Goal: Task Accomplishment & Management: Manage account settings

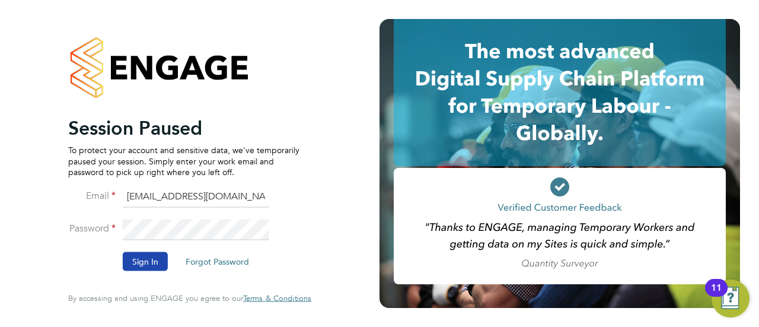
click at [161, 253] on button "Sign In" at bounding box center [145, 261] width 45 height 19
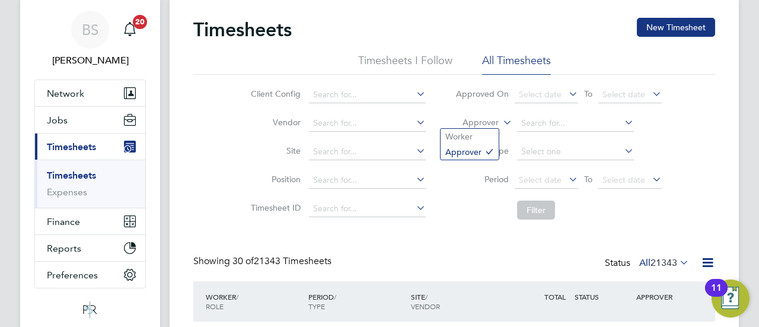
click at [501, 119] on icon at bounding box center [501, 119] width 0 height 11
click at [485, 132] on li "Worker" at bounding box center [470, 136] width 58 height 15
click at [528, 124] on input at bounding box center [575, 123] width 117 height 17
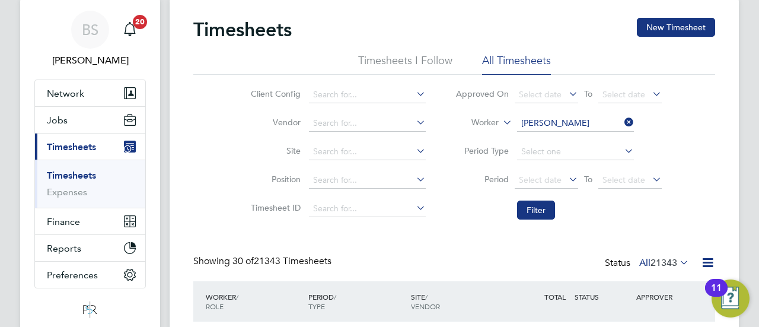
click at [547, 222] on li "[PERSON_NAME]" at bounding box center [590, 219] width 146 height 16
type input "[PERSON_NAME]"
click at [536, 202] on button "Filter" at bounding box center [536, 209] width 38 height 19
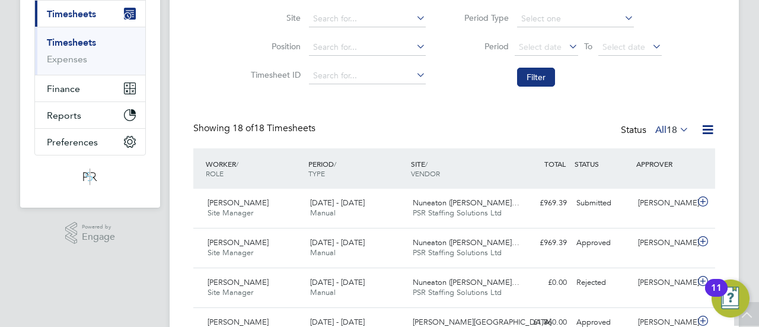
click at [473, 219] on div "Nuneaton (Callendar Fa… PSR Staffing Solutions Ltd" at bounding box center [459, 208] width 103 height 30
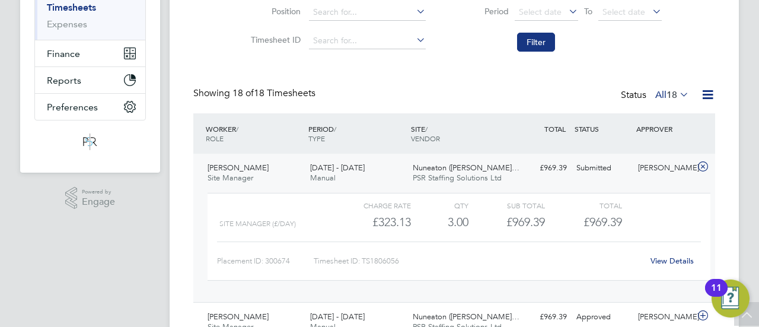
click at [469, 256] on div "Timesheet ID: TS1806056" at bounding box center [478, 260] width 329 height 19
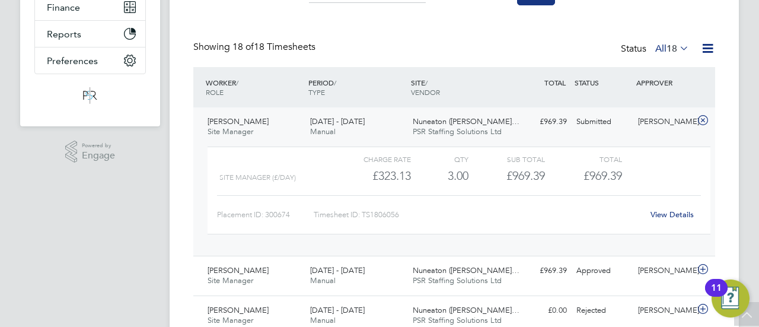
click at [673, 212] on link "View Details" at bounding box center [672, 214] width 43 height 10
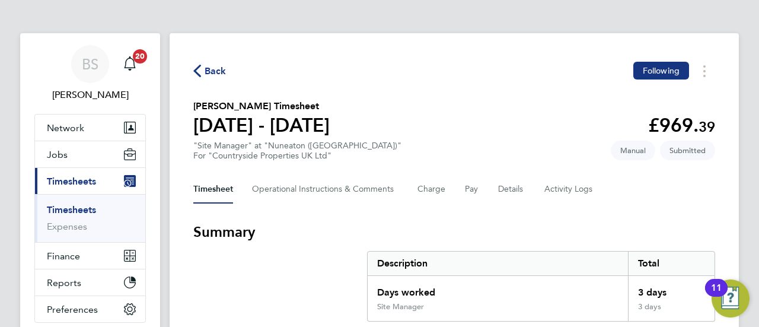
click at [217, 69] on span "Back" at bounding box center [216, 71] width 22 height 14
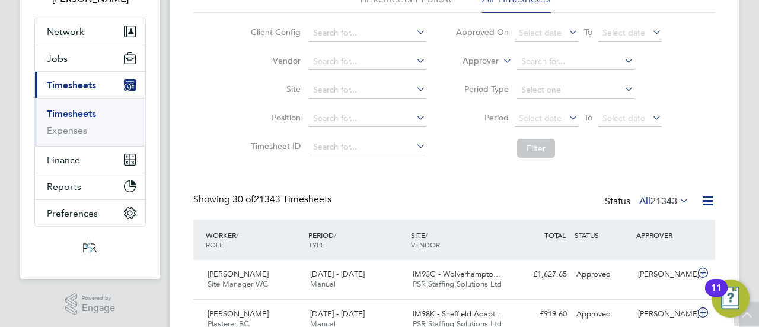
click at [501, 60] on icon at bounding box center [501, 57] width 0 height 11
click at [476, 73] on li "Worker" at bounding box center [470, 74] width 58 height 15
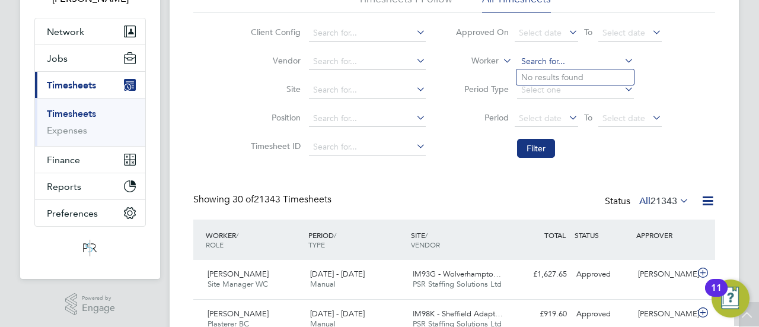
click at [539, 65] on input at bounding box center [575, 61] width 117 height 17
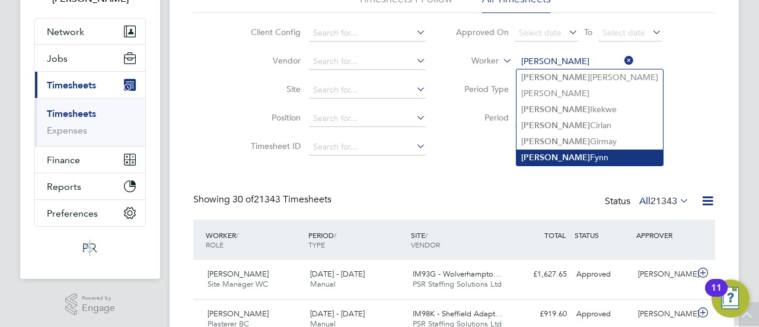
click at [552, 154] on li "[PERSON_NAME]" at bounding box center [590, 157] width 146 height 16
type input "[PERSON_NAME]"
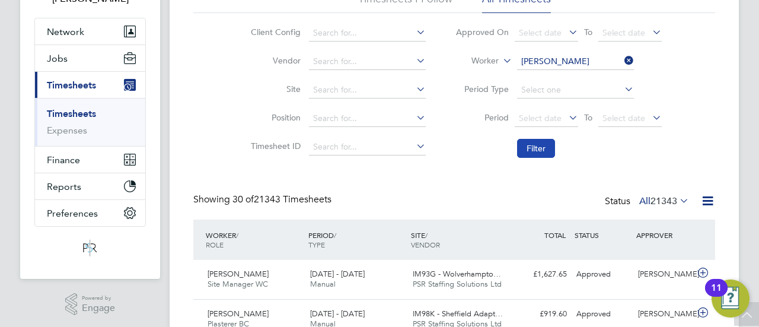
click at [533, 149] on button "Filter" at bounding box center [536, 148] width 38 height 19
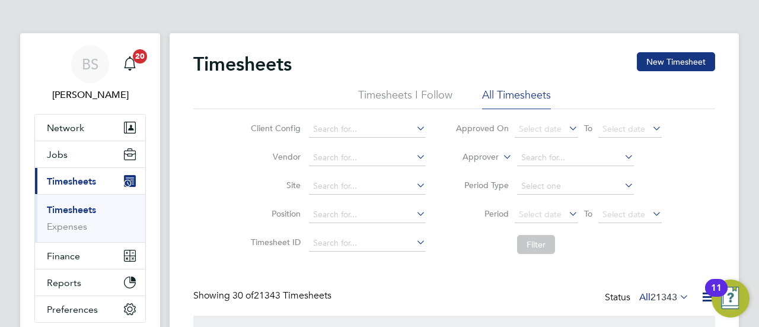
scroll to position [60, 0]
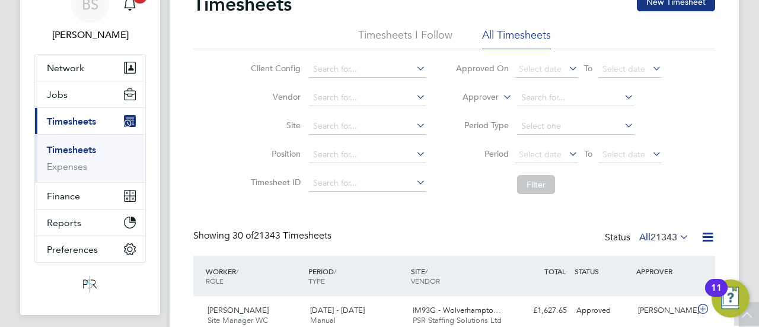
click at [482, 98] on label "Approver" at bounding box center [471, 97] width 53 height 12
click at [480, 112] on li "Worker" at bounding box center [470, 110] width 58 height 15
click at [525, 98] on input at bounding box center [575, 98] width 117 height 17
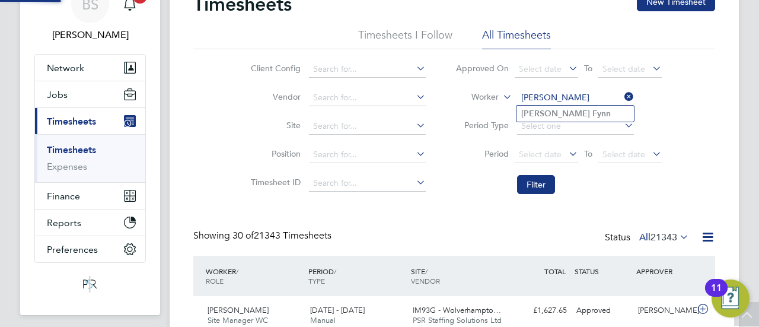
type input "[PERSON_NAME]"
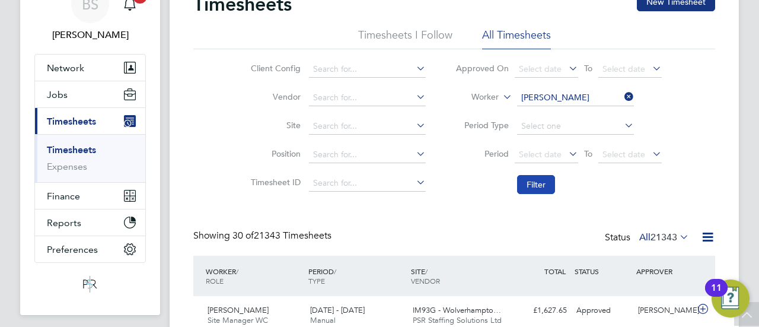
click at [536, 186] on button "Filter" at bounding box center [536, 184] width 38 height 19
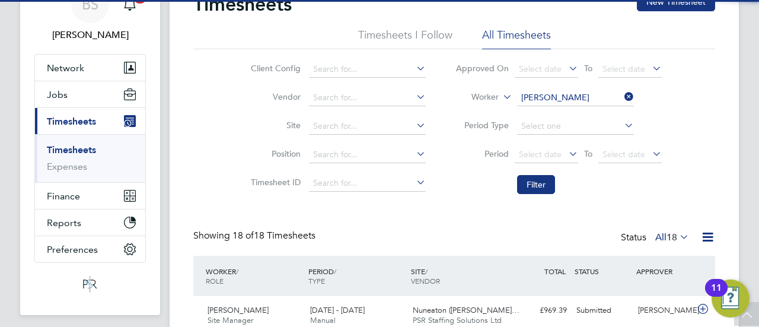
scroll to position [30, 103]
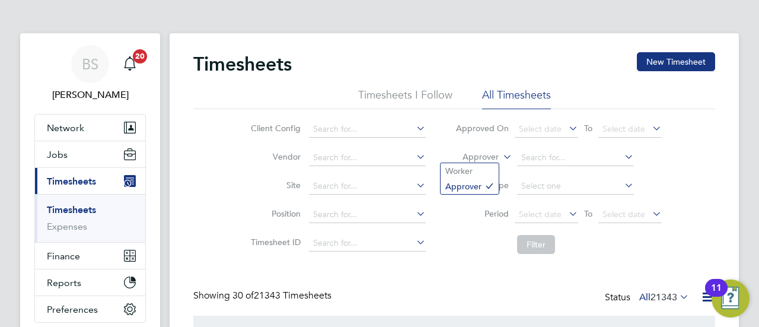
click at [501, 155] on icon at bounding box center [501, 153] width 0 height 11
click at [488, 167] on li "Worker" at bounding box center [470, 170] width 58 height 15
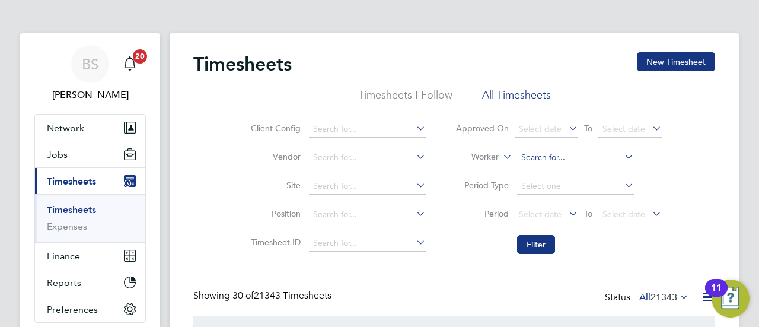
click at [533, 157] on input at bounding box center [575, 157] width 117 height 17
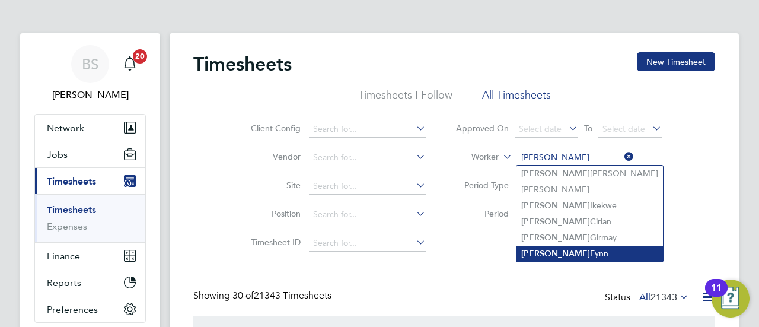
click at [561, 251] on li "[PERSON_NAME]" at bounding box center [590, 254] width 146 height 16
type input "[PERSON_NAME]"
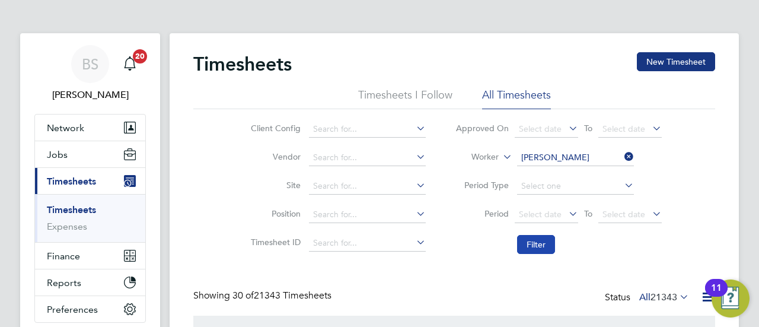
click at [548, 241] on button "Filter" at bounding box center [536, 244] width 38 height 19
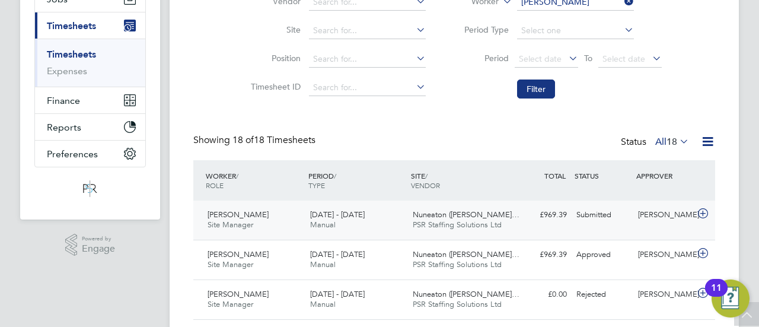
click at [600, 224] on div "Submitted" at bounding box center [603, 215] width 62 height 20
